Goal: Information Seeking & Learning: Learn about a topic

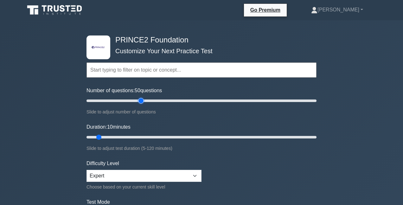
click at [144, 99] on input "Number of questions: 50 questions" at bounding box center [202, 101] width 230 height 8
click at [136, 100] on input "Number of questions: 45 questions" at bounding box center [202, 101] width 230 height 8
type input "40"
click at [131, 100] on input "Number of questions: 45 questions" at bounding box center [202, 101] width 230 height 8
click at [168, 135] on input "Duration: 10 minutes" at bounding box center [202, 138] width 230 height 8
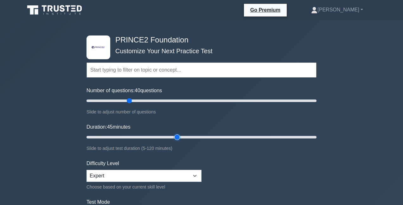
type input "50"
click at [180, 138] on input "Duration: 45 minutes" at bounding box center [202, 138] width 230 height 8
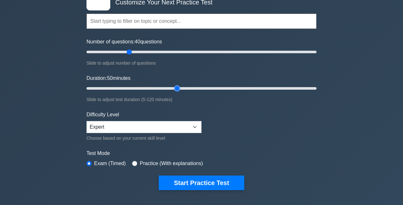
scroll to position [75, 0]
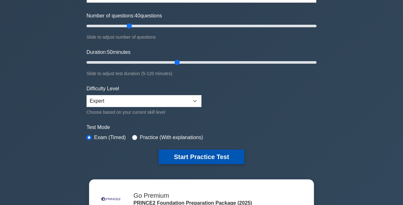
click at [168, 154] on button "Start Practice Test" at bounding box center [202, 157] width 86 height 15
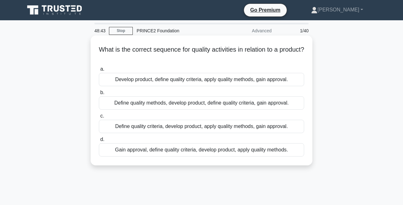
click at [156, 127] on div "Define quality criteria, develop product, apply quality methods, gain approval." at bounding box center [202, 126] width 206 height 13
click at [99, 118] on input "c. Define quality criteria, develop product, apply quality methods, gain approv…" at bounding box center [99, 116] width 0 height 4
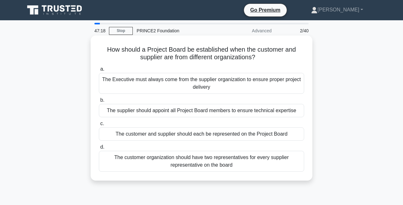
click at [173, 160] on div "The customer organization should have two representatives for every supplier re…" at bounding box center [202, 161] width 206 height 21
click at [99, 149] on input "d. The customer organization should have two representatives for every supplier…" at bounding box center [99, 147] width 0 height 4
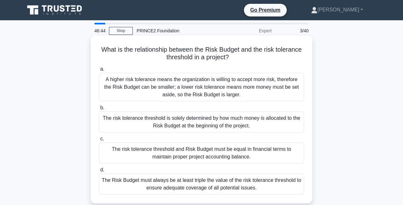
click at [199, 88] on div "A higher risk tolerance means the organization is willing to accept more risk, …" at bounding box center [202, 87] width 206 height 29
click at [99, 71] on input "a. A higher risk tolerance means the organization is willing to accept more ris…" at bounding box center [99, 69] width 0 height 4
